Goal: Transaction & Acquisition: Purchase product/service

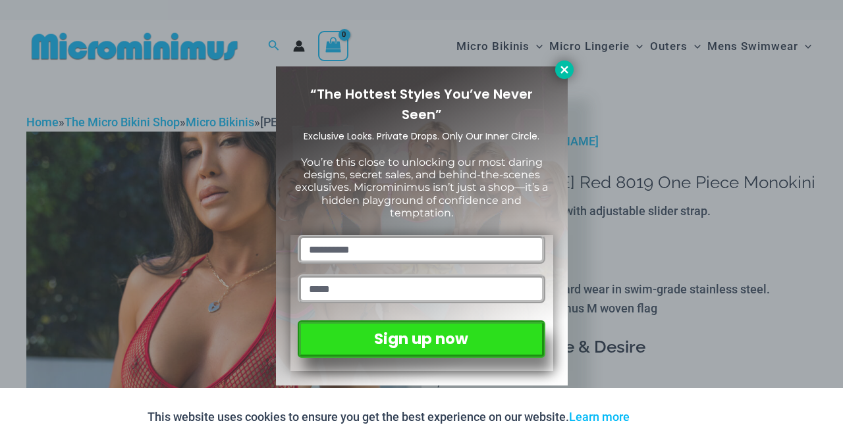
click at [561, 66] on icon at bounding box center [563, 69] width 7 height 7
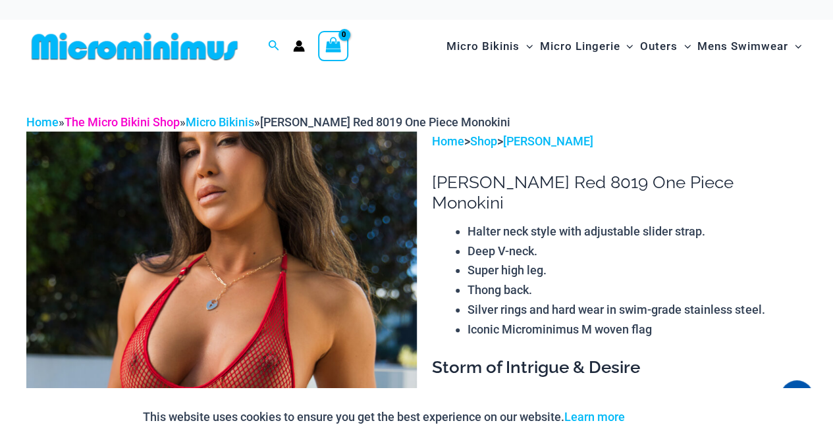
click at [160, 121] on link "The Micro Bikini Shop" at bounding box center [122, 122] width 115 height 14
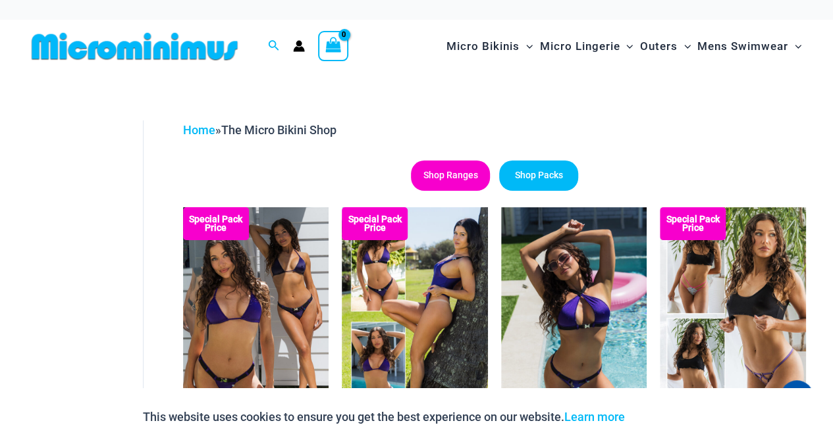
click at [438, 176] on link "Shop Ranges" at bounding box center [450, 176] width 79 height 30
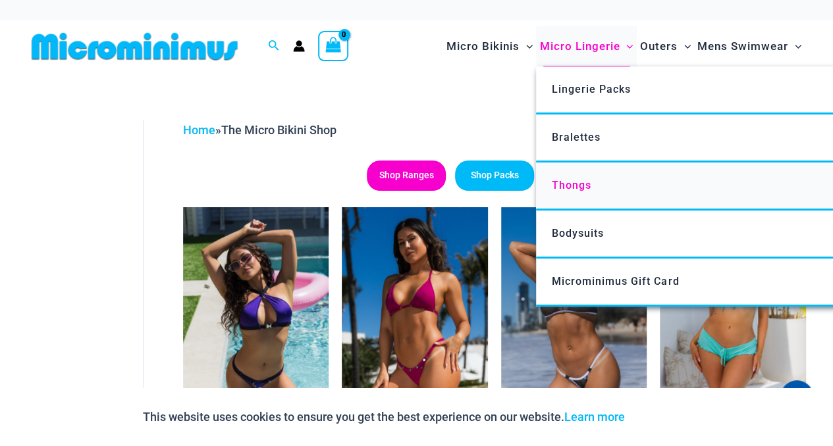
click at [580, 195] on link "Thongs" at bounding box center [732, 187] width 392 height 48
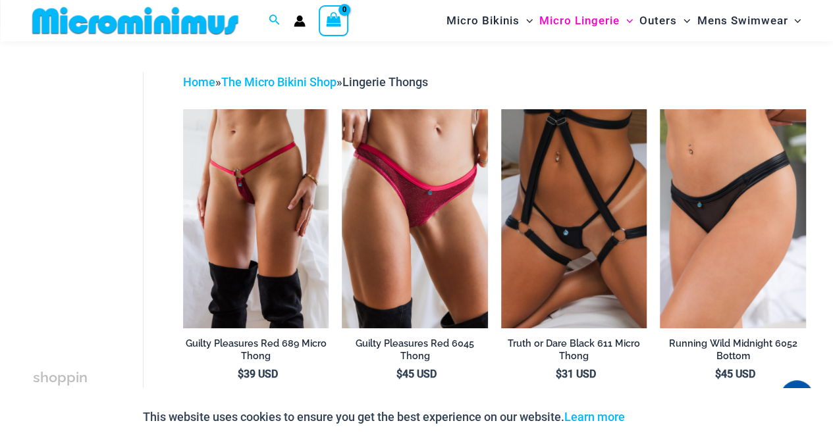
scroll to position [36, 0]
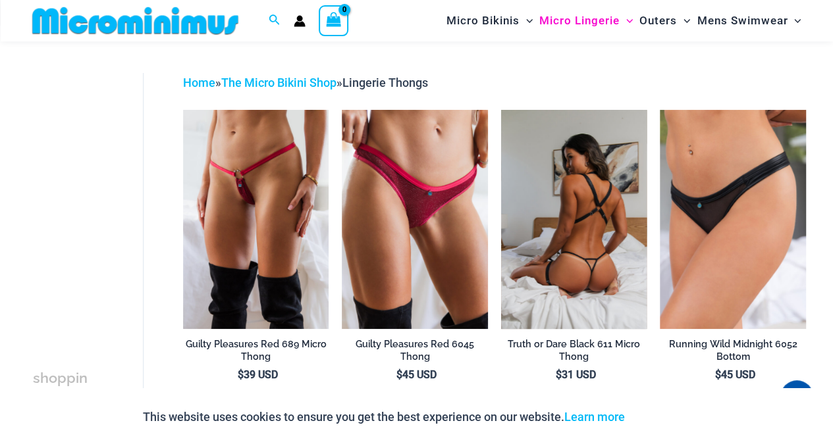
click at [563, 227] on img at bounding box center [574, 219] width 146 height 219
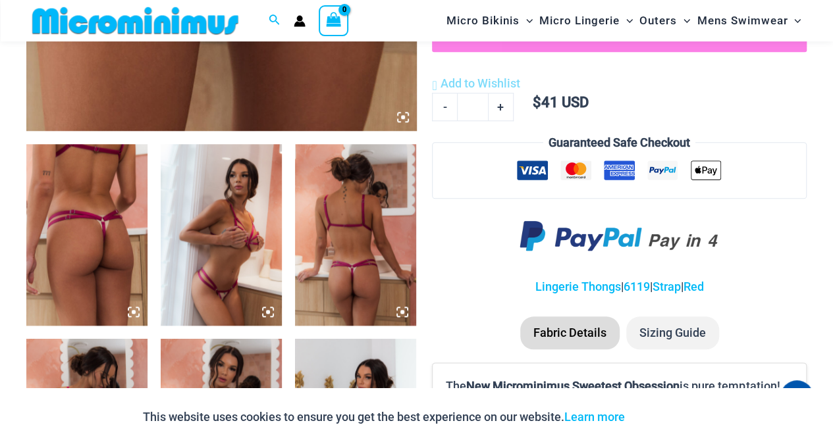
scroll to position [573, 0]
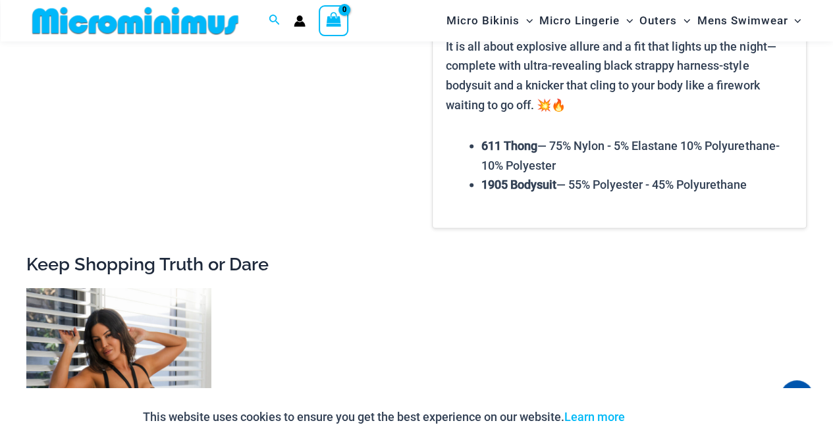
scroll to position [1278, 0]
